Goal: Task Accomplishment & Management: Use online tool/utility

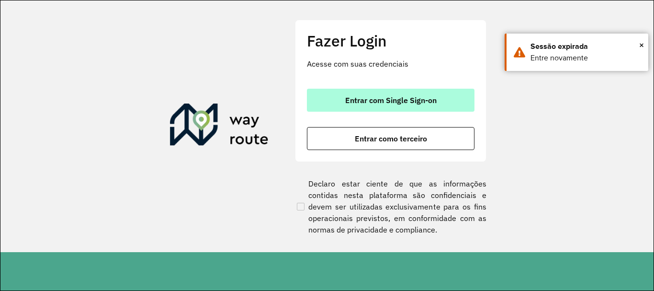
click at [328, 102] on button "Entrar com Single Sign-on" at bounding box center [391, 100] width 168 height 23
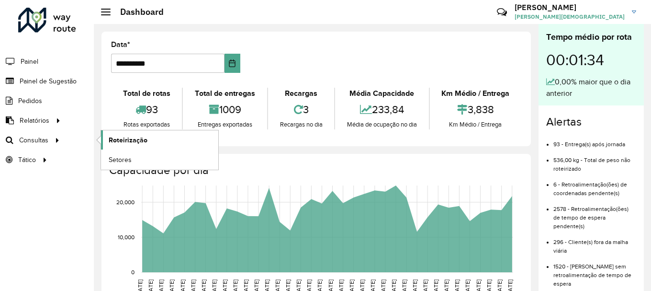
click at [143, 141] on span "Roteirização" at bounding box center [128, 140] width 39 height 10
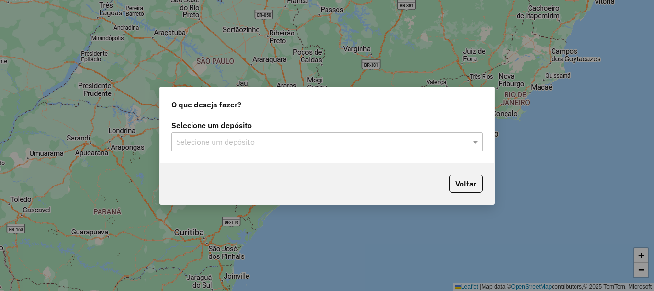
click at [464, 145] on div at bounding box center [326, 141] width 311 height 12
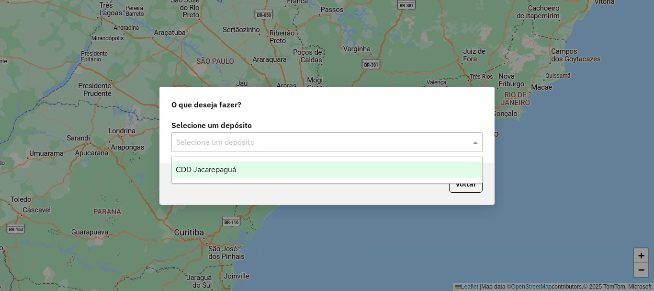
click at [204, 168] on span "CDD Jacarepaguá" at bounding box center [206, 169] width 60 height 8
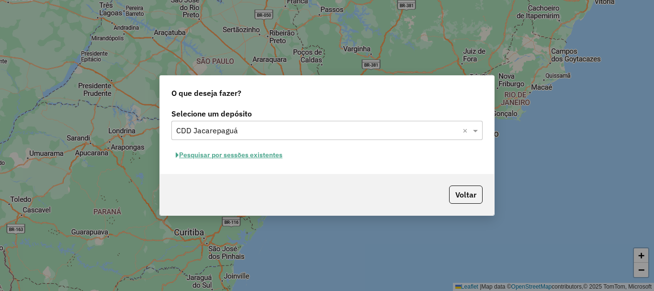
click at [252, 151] on button "Pesquisar por sessões existentes" at bounding box center [228, 154] width 115 height 15
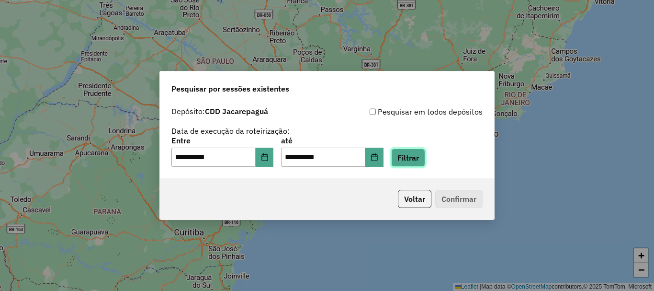
click at [417, 150] on button "Filtrar" at bounding box center [408, 157] width 34 height 18
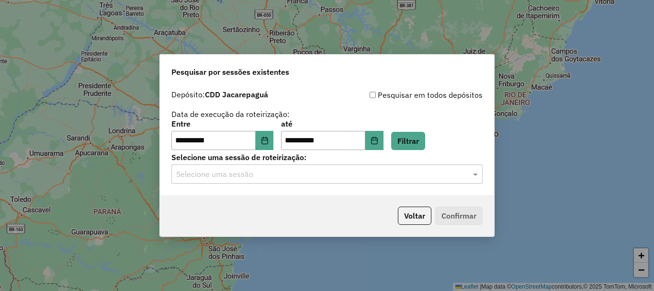
click at [380, 179] on input "text" at bounding box center [317, 173] width 282 height 11
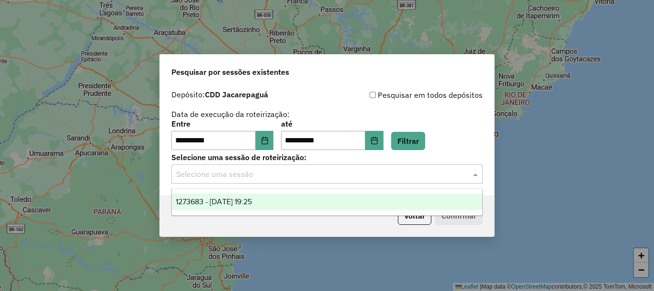
click at [269, 201] on div "1273683 - 11/09/2025 19:25" at bounding box center [327, 201] width 310 height 16
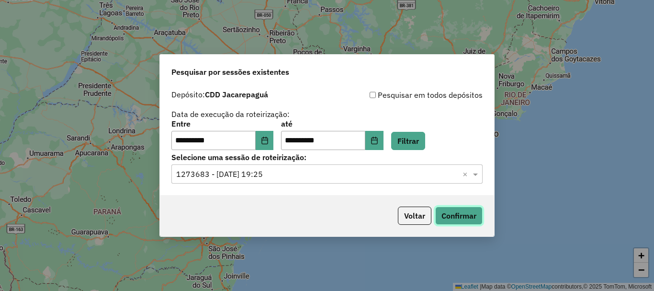
click at [478, 217] on button "Confirmar" at bounding box center [458, 215] width 47 height 18
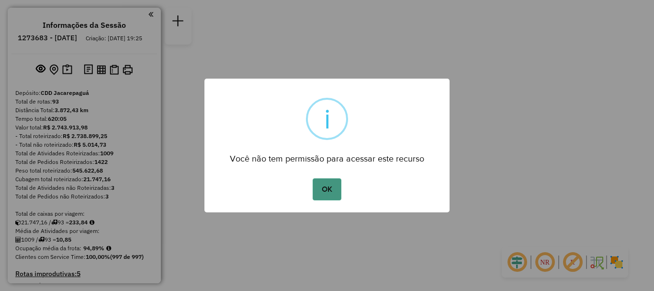
click at [326, 182] on button "OK" at bounding box center [327, 189] width 28 height 22
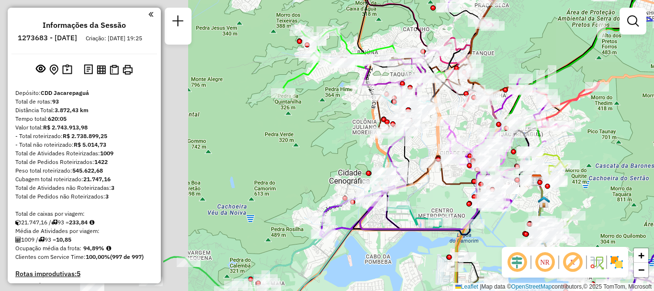
drag, startPoint x: 350, startPoint y: 165, endPoint x: 580, endPoint y: 179, distance: 229.6
click at [580, 179] on div "Janela de atendimento Grade de atendimento Capacidade Transportadoras Veículos …" at bounding box center [327, 145] width 654 height 291
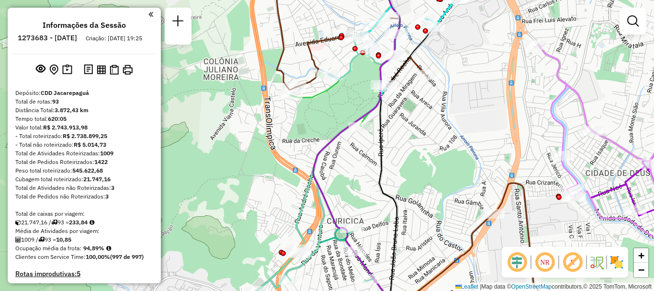
drag, startPoint x: 404, startPoint y: 126, endPoint x: 402, endPoint y: 156, distance: 29.8
click at [402, 156] on div "Janela de atendimento Grade de atendimento Capacidade Transportadoras Veículos …" at bounding box center [327, 145] width 654 height 291
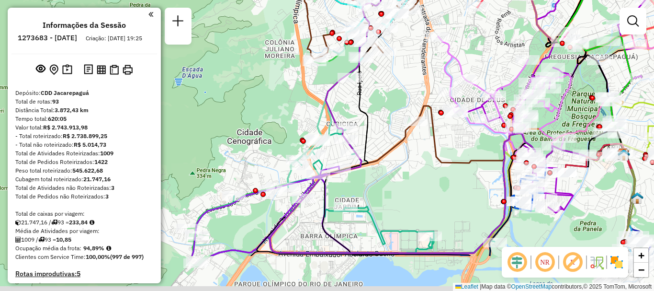
drag, startPoint x: 408, startPoint y: 173, endPoint x: 386, endPoint y: 119, distance: 58.1
click at [386, 119] on div "Janela de atendimento Grade de atendimento Capacidade Transportadoras Veículos …" at bounding box center [327, 145] width 654 height 291
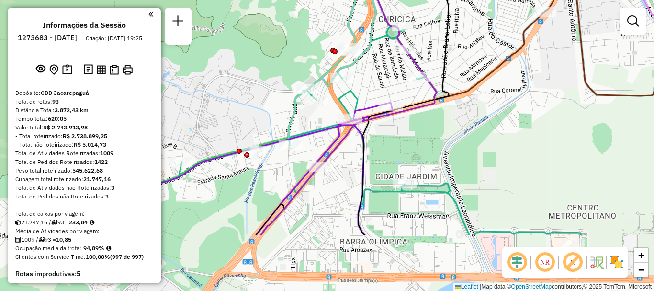
drag, startPoint x: 399, startPoint y: 215, endPoint x: 464, endPoint y: 131, distance: 106.8
click at [464, 131] on div "Janela de atendimento Grade de atendimento Capacidade Transportadoras Veículos …" at bounding box center [327, 145] width 654 height 291
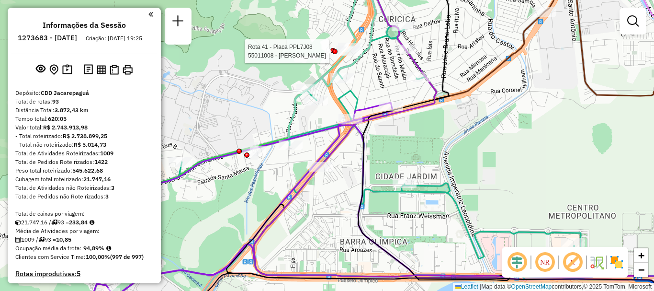
select select "**********"
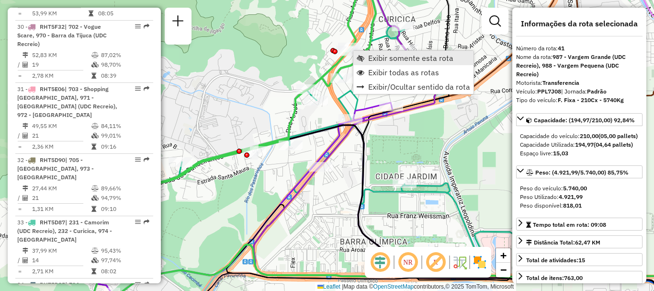
scroll to position [2618, 0]
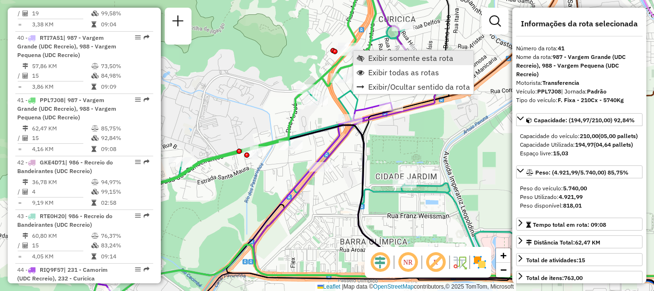
click at [369, 56] on span "Exibir somente esta rota" at bounding box center [410, 58] width 85 height 8
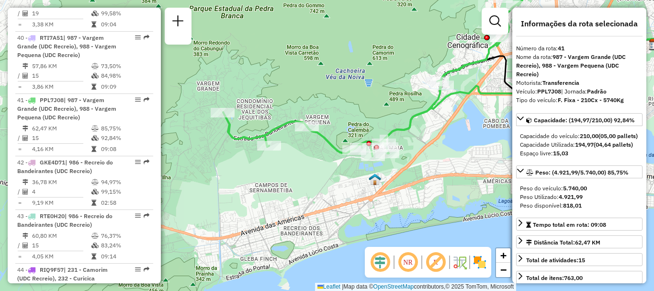
drag, startPoint x: 311, startPoint y: 212, endPoint x: 422, endPoint y: 138, distance: 133.9
click at [422, 138] on div "Janela de atendimento Grade de atendimento Capacidade Transportadoras Veículos …" at bounding box center [327, 145] width 654 height 291
drag, startPoint x: 623, startPoint y: 0, endPoint x: 258, endPoint y: 174, distance: 404.4
click at [258, 174] on div "Janela de atendimento Grade de atendimento Capacidade Transportadoras Veículos …" at bounding box center [327, 145] width 654 height 291
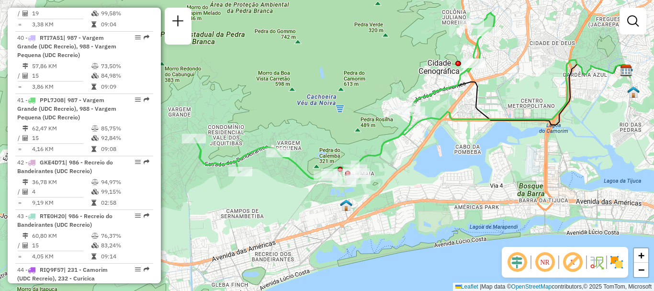
drag, startPoint x: 515, startPoint y: 73, endPoint x: 434, endPoint y: 101, distance: 85.7
click at [434, 101] on div "Janela de atendimento Grade de atendimento Capacidade Transportadoras Veículos …" at bounding box center [327, 145] width 654 height 291
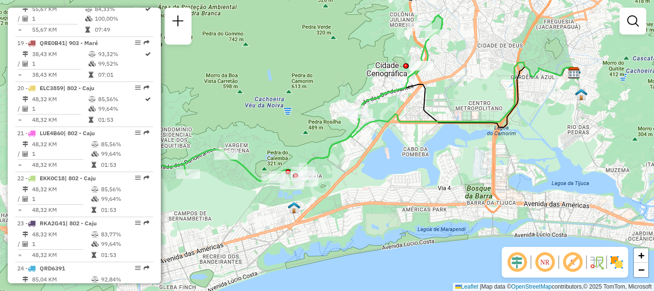
scroll to position [2655, 0]
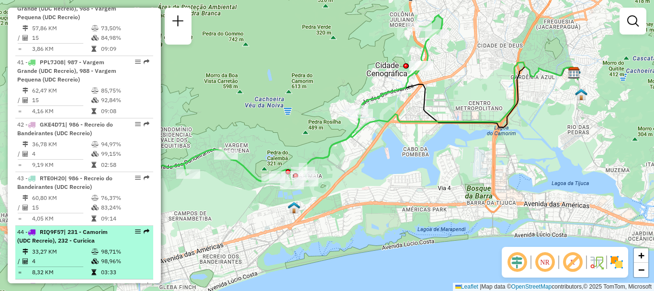
select select "**********"
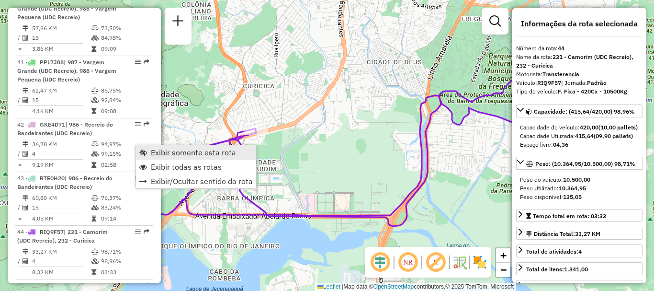
click at [160, 153] on span "Exibir somente esta rota" at bounding box center [193, 152] width 85 height 8
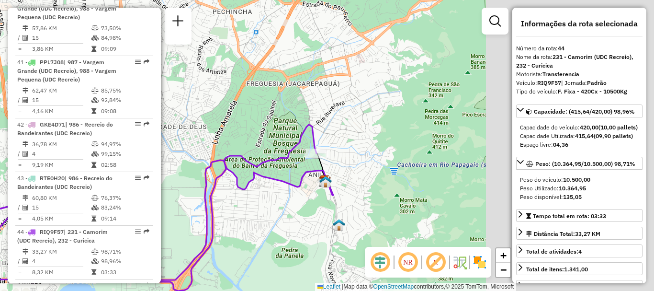
drag, startPoint x: 471, startPoint y: 136, endPoint x: 159, endPoint y: 211, distance: 320.9
click at [160, 211] on hb-router-mapa "Informações da Sessão 1273683 - 11/09/2025 Criação: 10/09/2025 19:25 Depósito: …" at bounding box center [327, 145] width 654 height 291
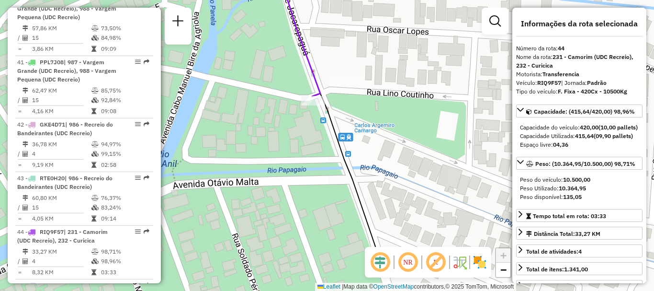
drag, startPoint x: 252, startPoint y: 176, endPoint x: 382, endPoint y: 98, distance: 151.8
click at [383, 99] on div "Janela de atendimento Grade de atendimento Capacidade Transportadoras Veículos …" at bounding box center [327, 145] width 654 height 291
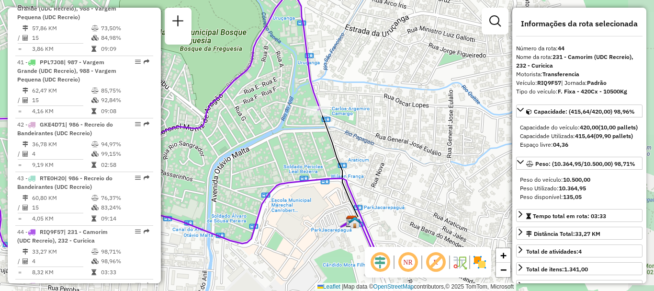
drag, startPoint x: 429, startPoint y: 196, endPoint x: 381, endPoint y: 172, distance: 53.7
click at [381, 172] on div "Janela de atendimento Grade de atendimento Capacidade Transportadoras Veículos …" at bounding box center [327, 145] width 654 height 291
